Goal: Find specific page/section: Find specific page/section

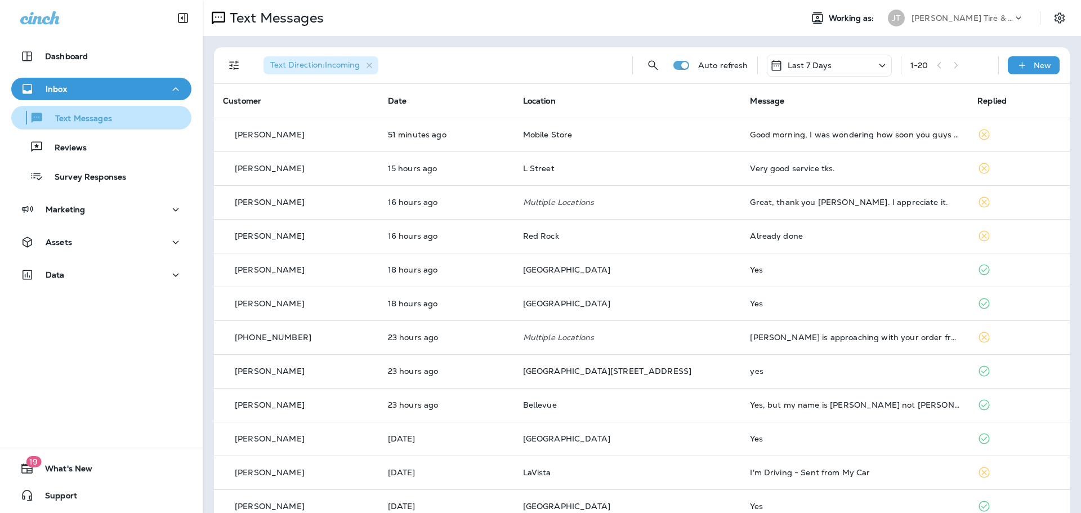
scroll to position [169, 0]
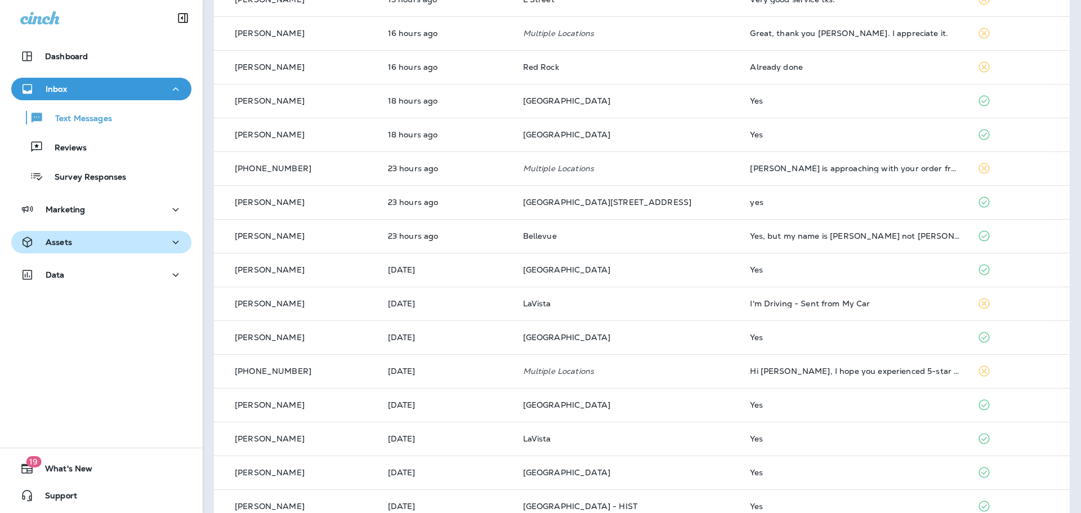
click at [120, 240] on div "Assets" at bounding box center [101, 242] width 162 height 14
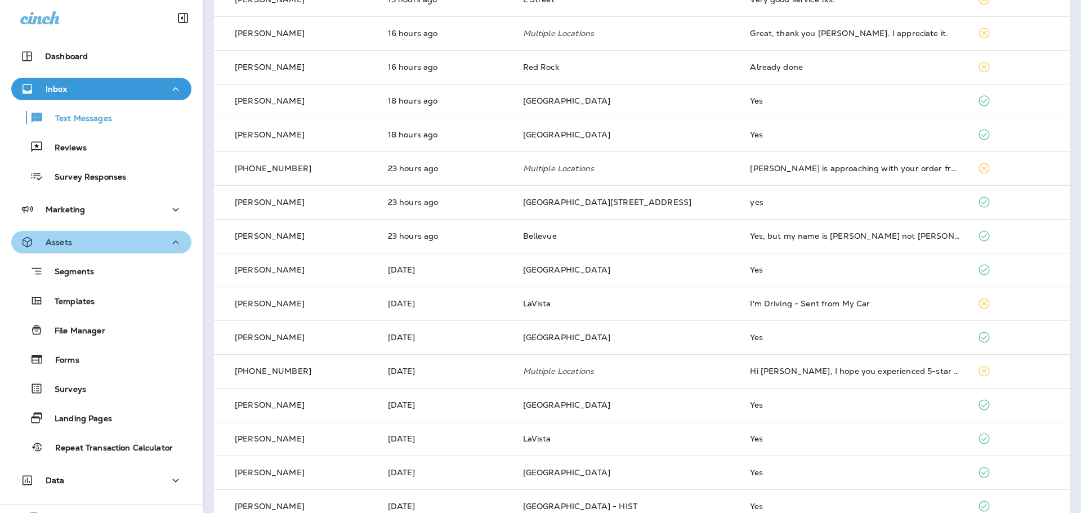
click at [169, 239] on icon "button" at bounding box center [176, 242] width 14 height 14
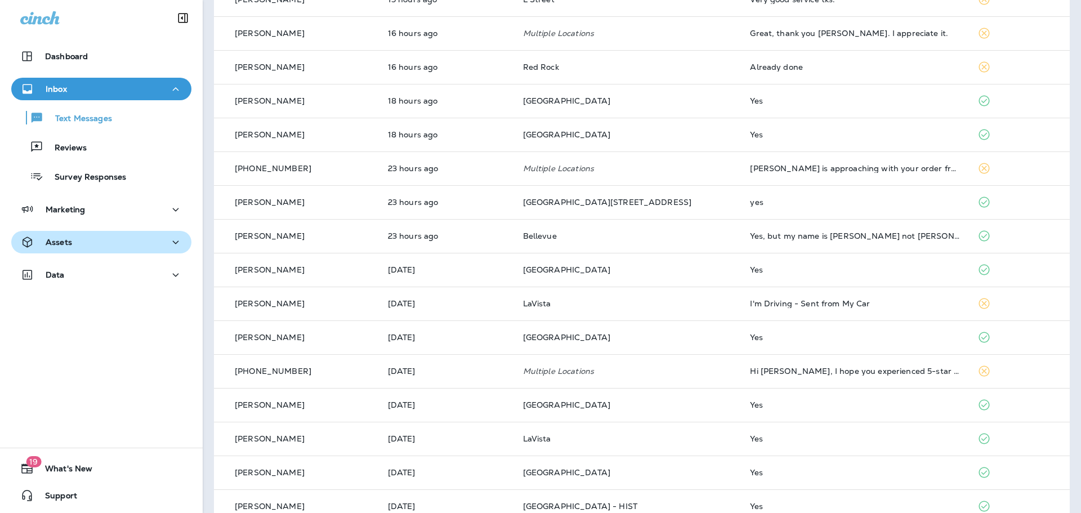
click at [165, 262] on div "Dashboard Inbox Text Messages Reviews Survey Responses Marketing Assets Data" at bounding box center [101, 168] width 203 height 268
click at [173, 275] on icon "button" at bounding box center [176, 274] width 6 height 3
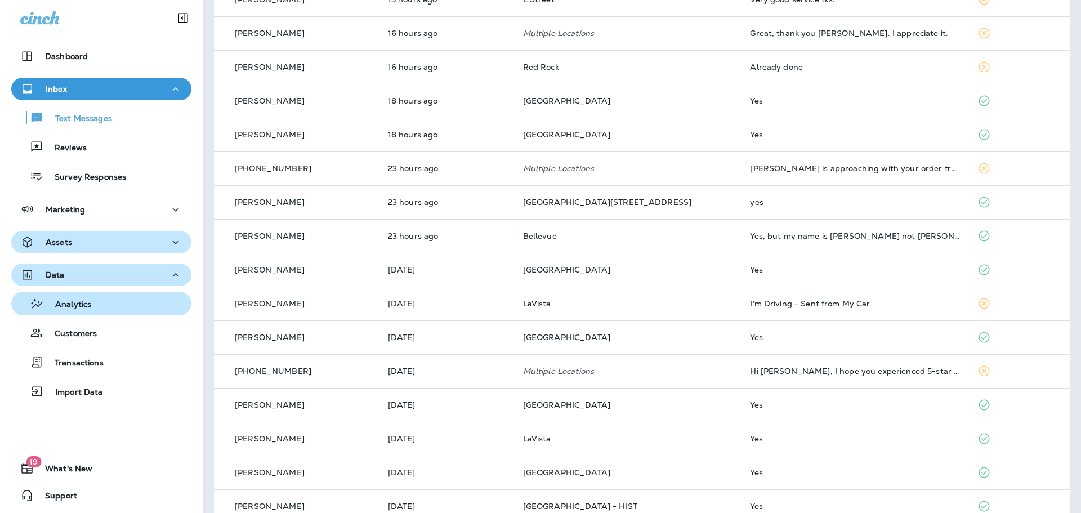
click at [97, 301] on div "Analytics" at bounding box center [101, 303] width 171 height 17
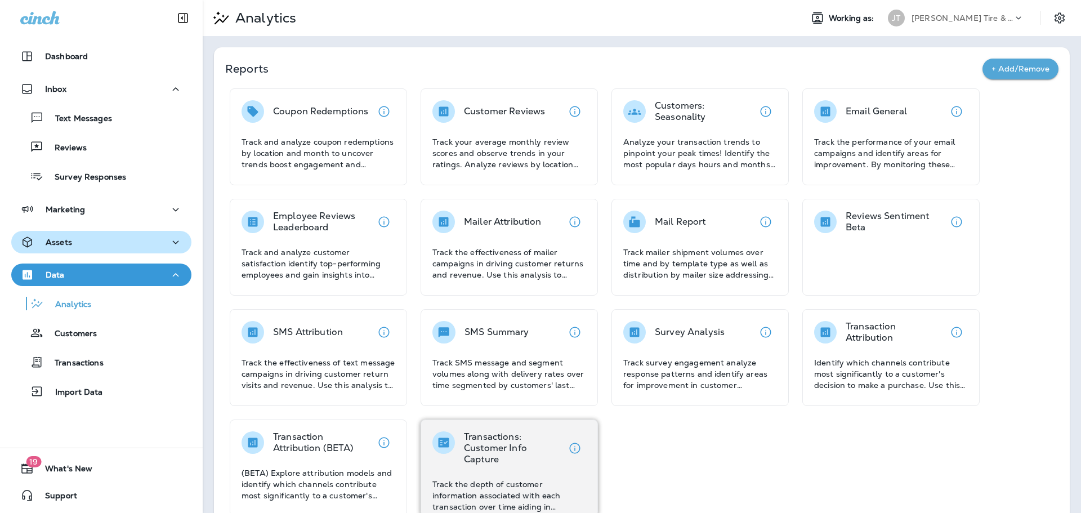
click at [537, 441] on p "Transactions: Customer Info Capture" at bounding box center [514, 448] width 100 height 34
